Goal: Task Accomplishment & Management: Complete application form

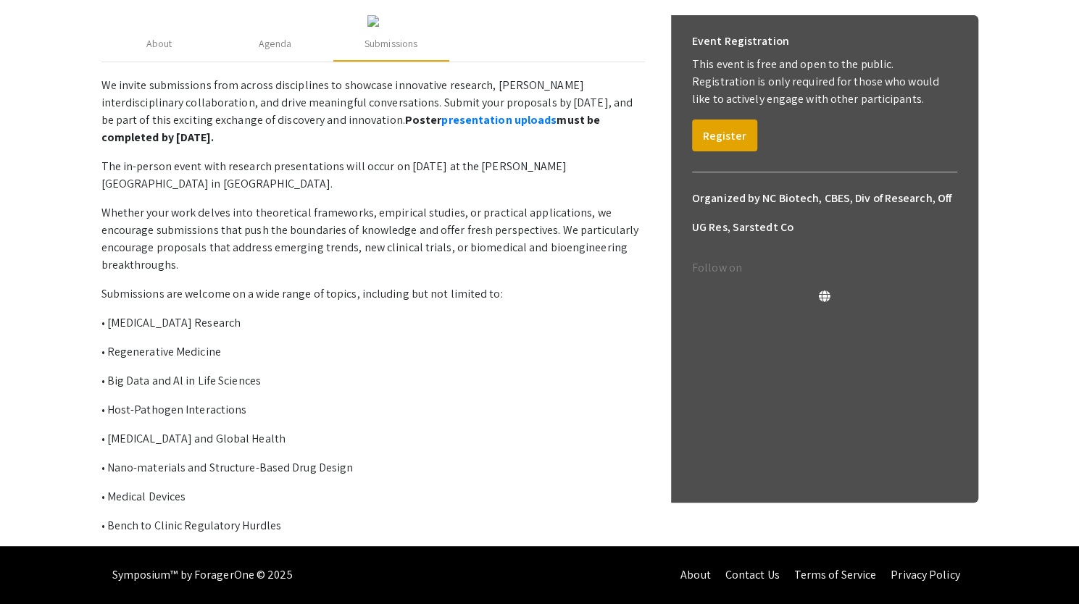
scroll to position [345, 0]
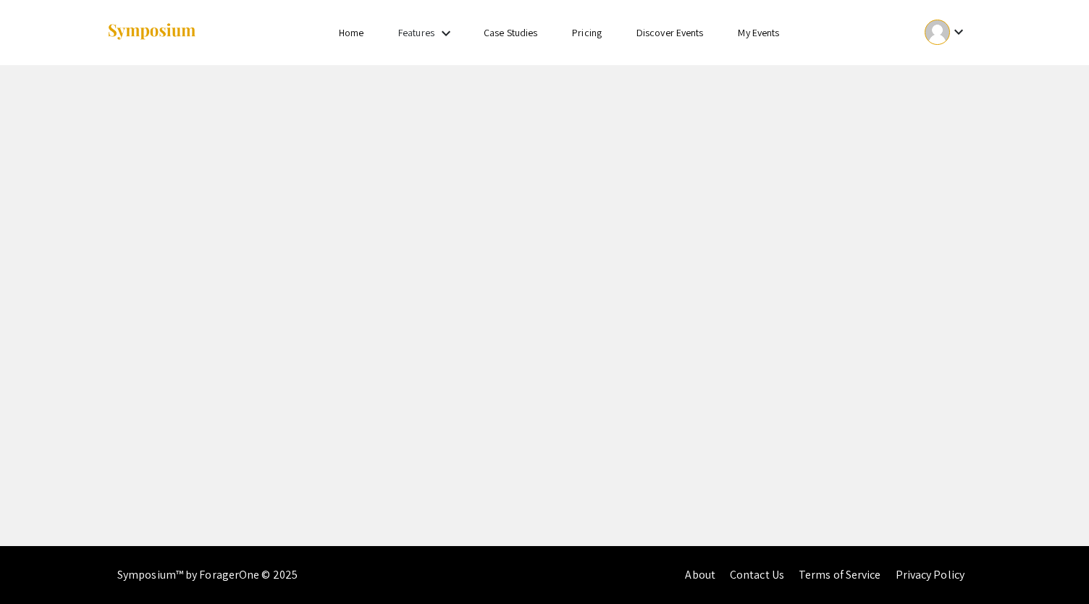
click at [954, 43] on div "keyboard_arrow_down" at bounding box center [946, 32] width 50 height 33
click at [935, 100] on button "My Submissions" at bounding box center [954, 106] width 89 height 35
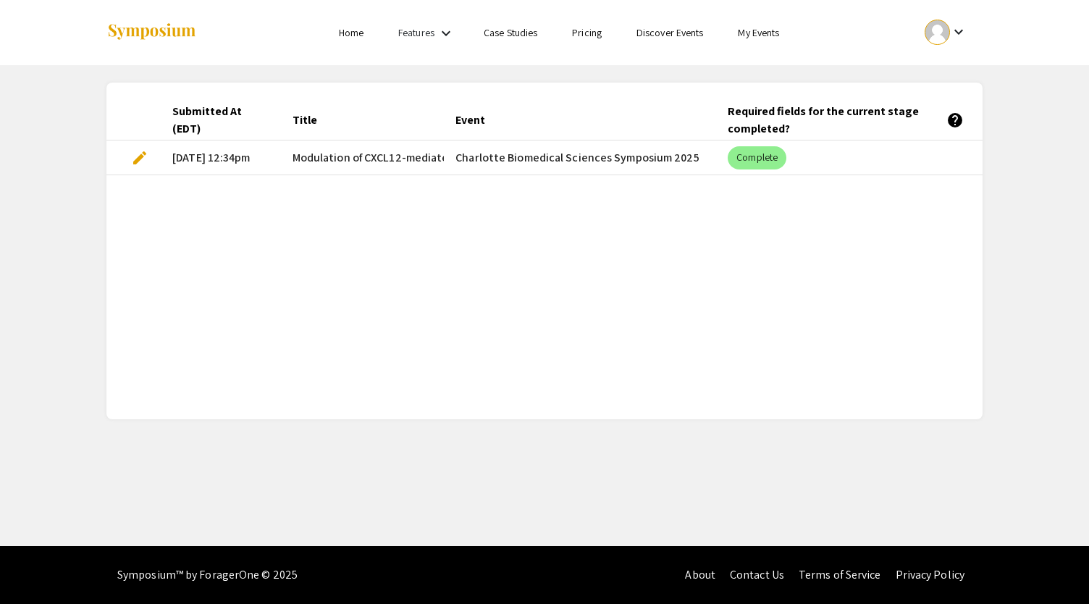
click at [141, 157] on span "edit" at bounding box center [139, 157] width 17 height 17
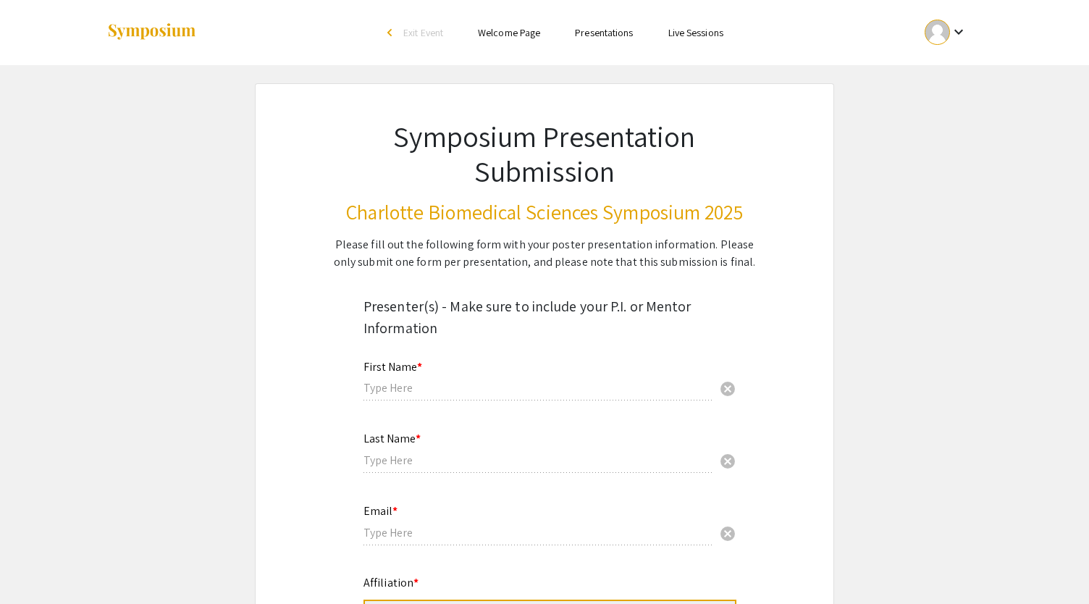
type input "Sara"
type input "Scala"
type input "sscala2@charlotte.edu"
radio input "true"
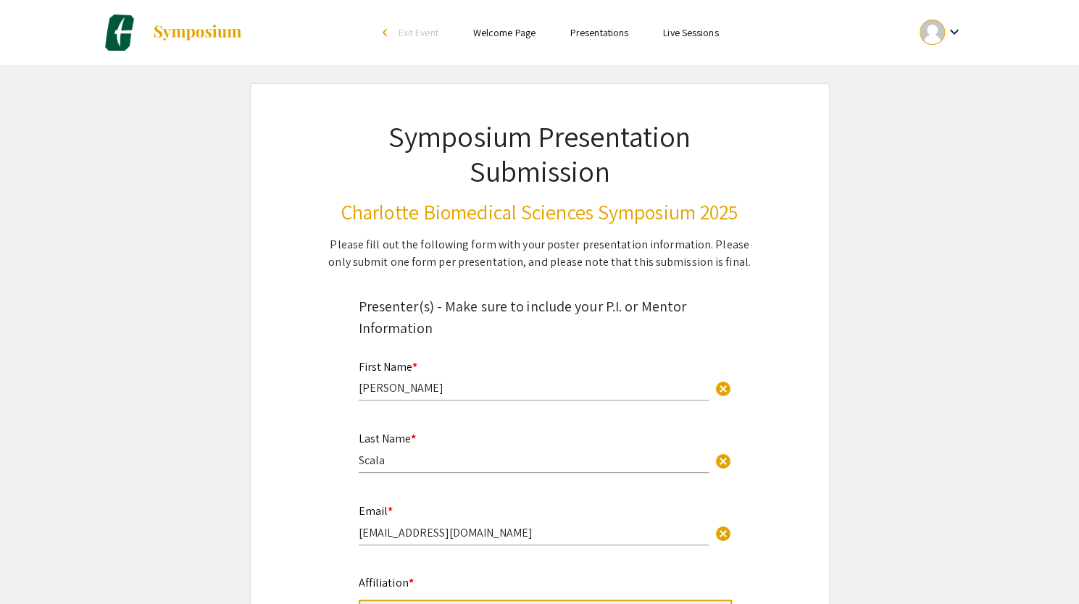
select select "custom"
type input "0"
select select "custom"
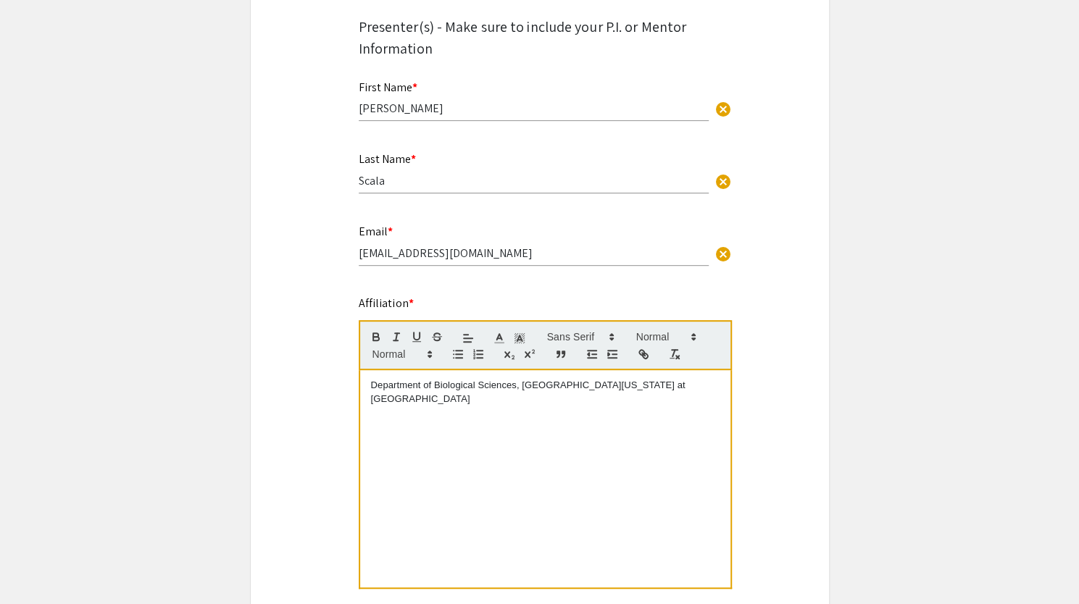
type input "1"
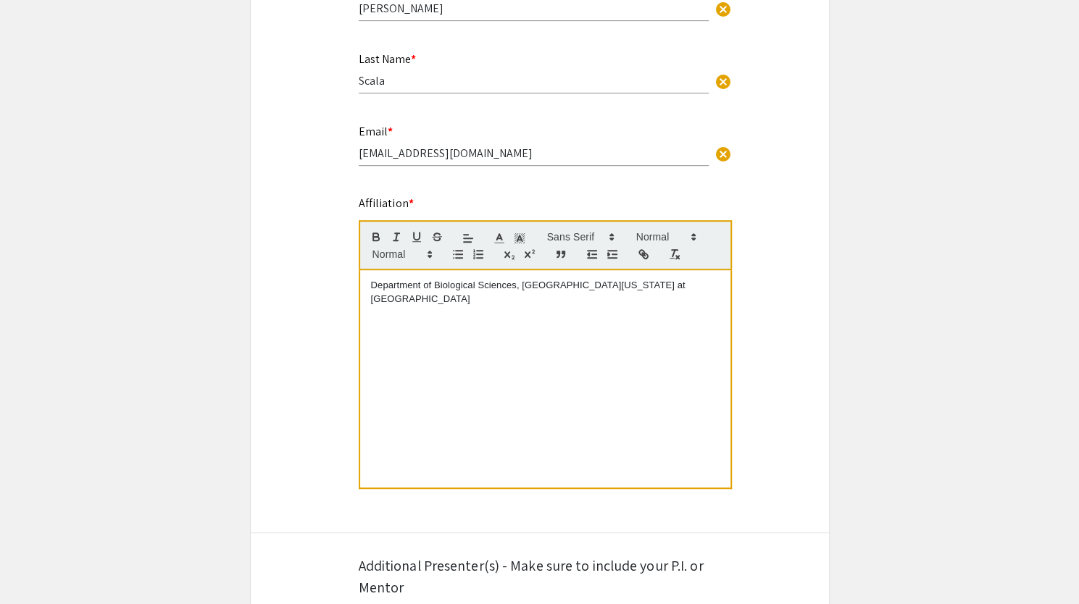
select select "custom"
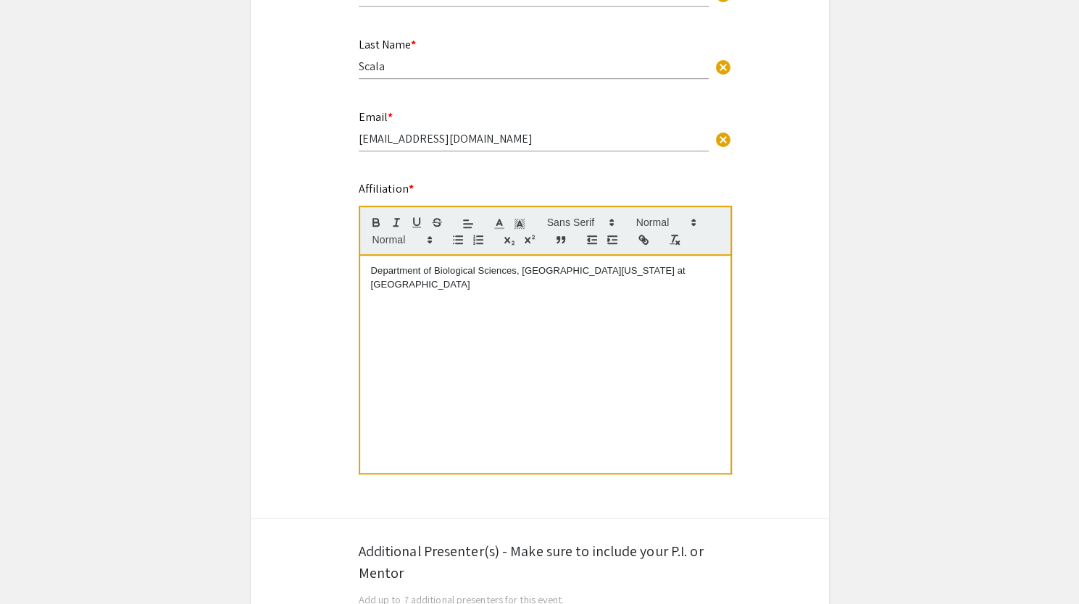
scroll to position [395, 0]
drag, startPoint x: 370, startPoint y: 275, endPoint x: 340, endPoint y: 275, distance: 29.7
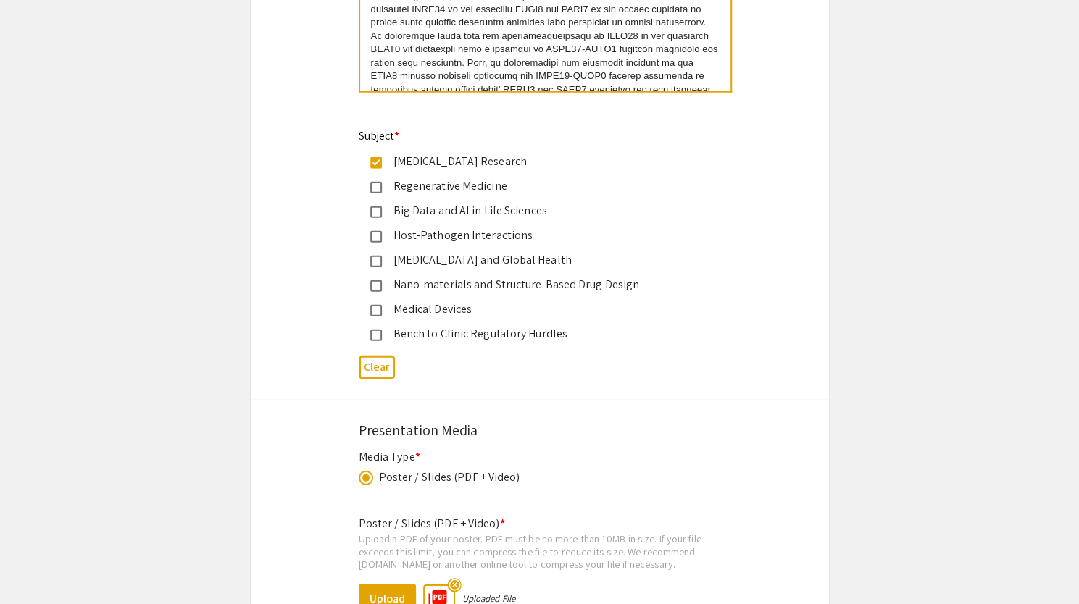
scroll to position [2253, 0]
